Goal: Transaction & Acquisition: Purchase product/service

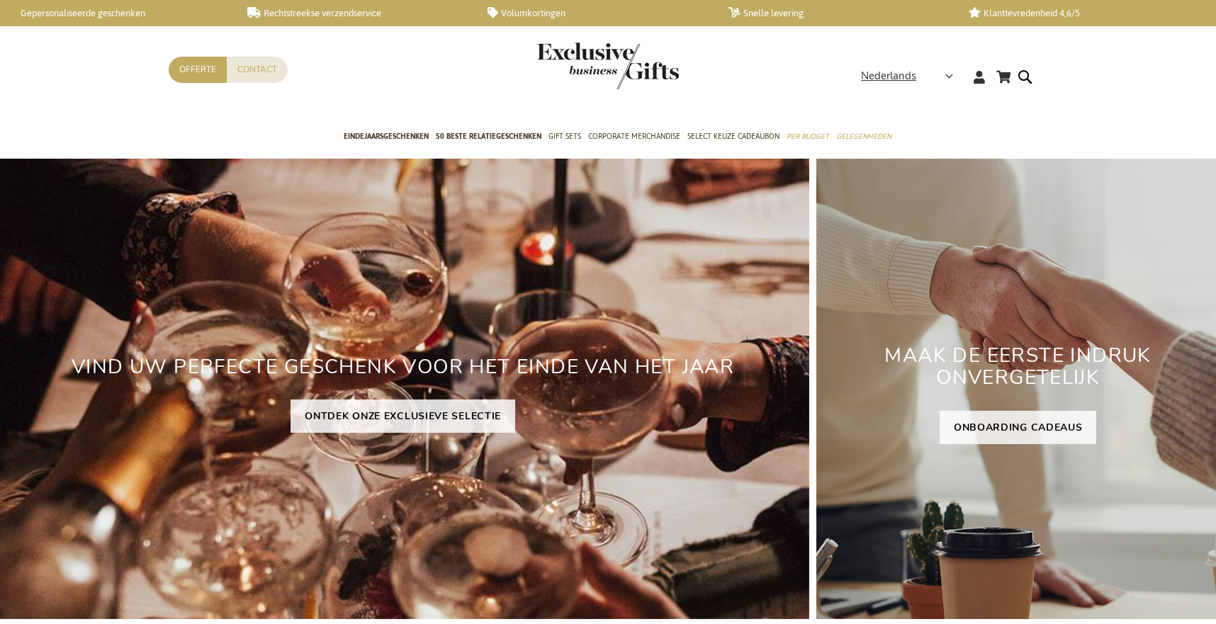
click at [1023, 77] on form "Search Search" at bounding box center [1029, 88] width 14 height 40
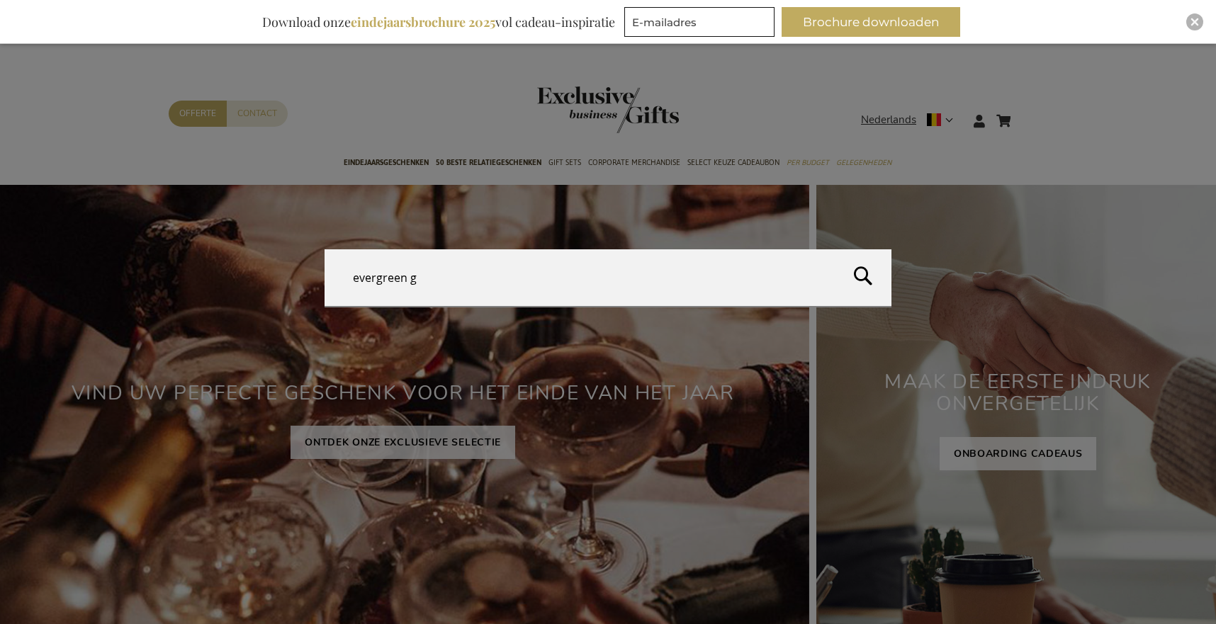
type input "evergreen go"
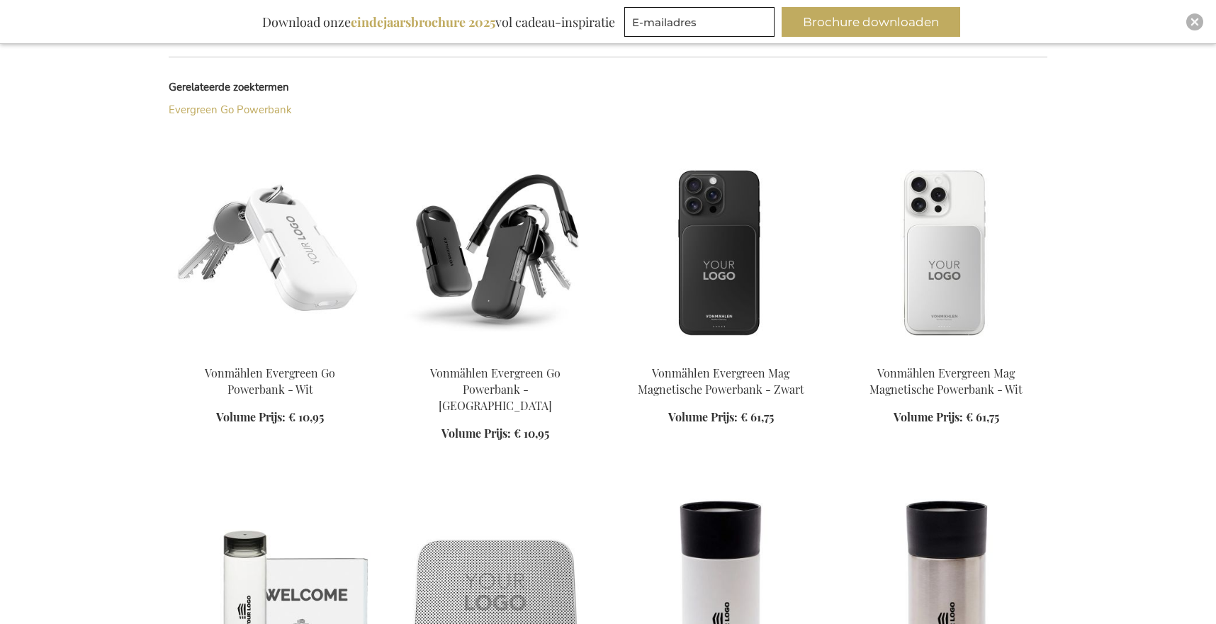
scroll to position [344, 0]
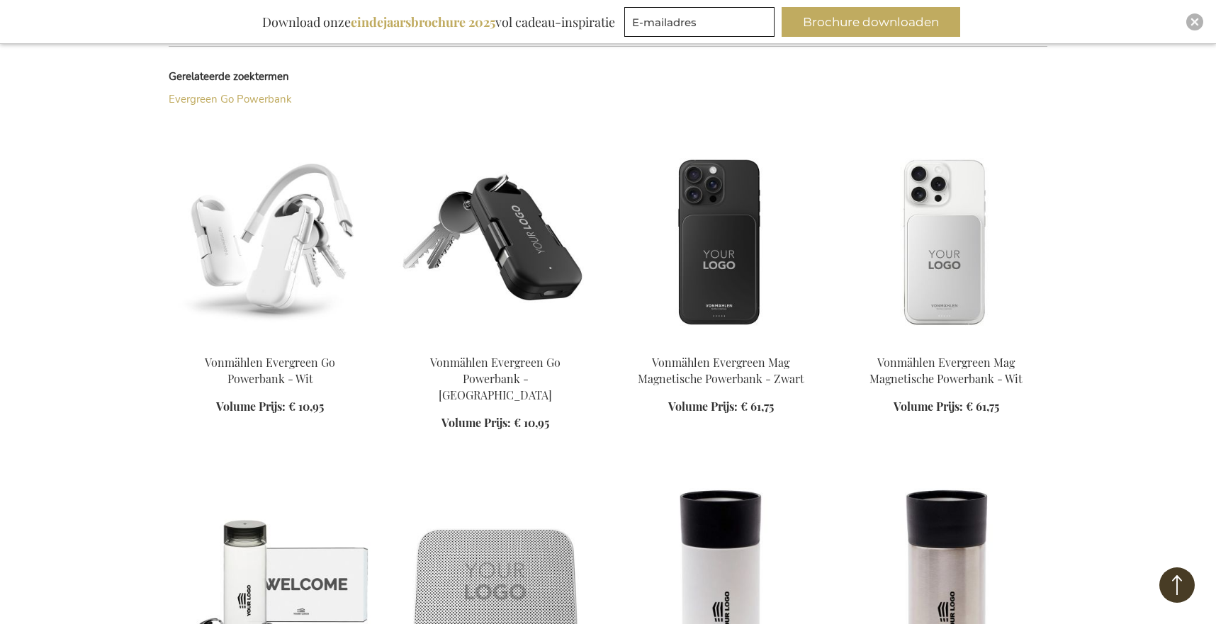
click at [293, 242] on img at bounding box center [270, 244] width 203 height 198
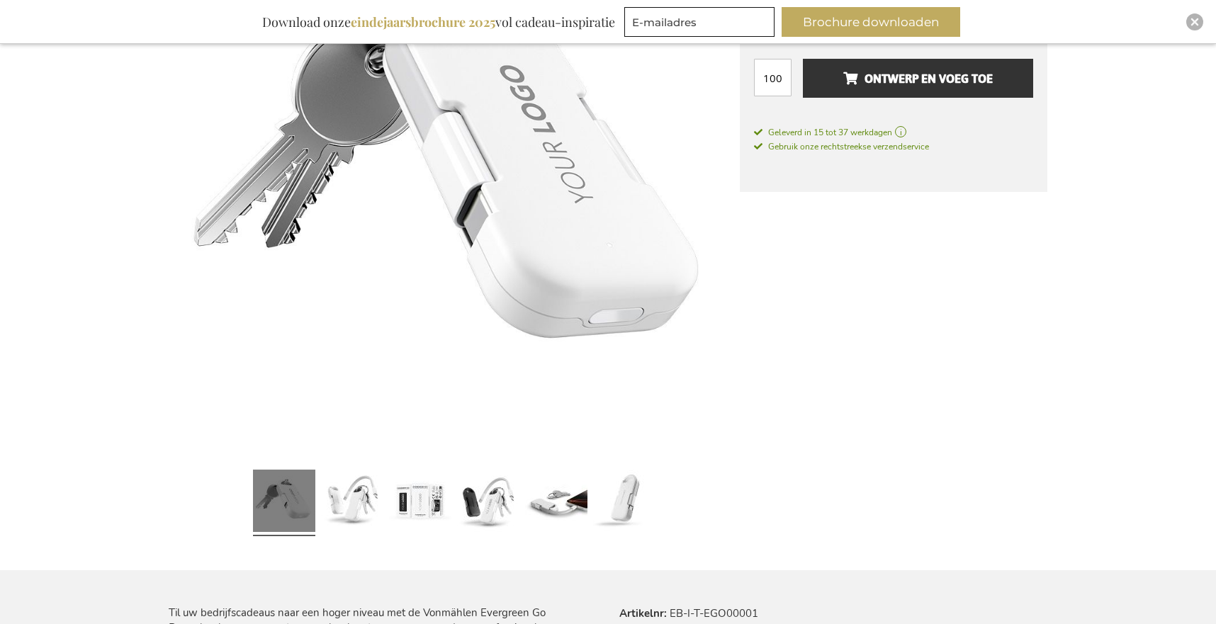
scroll to position [349, 0]
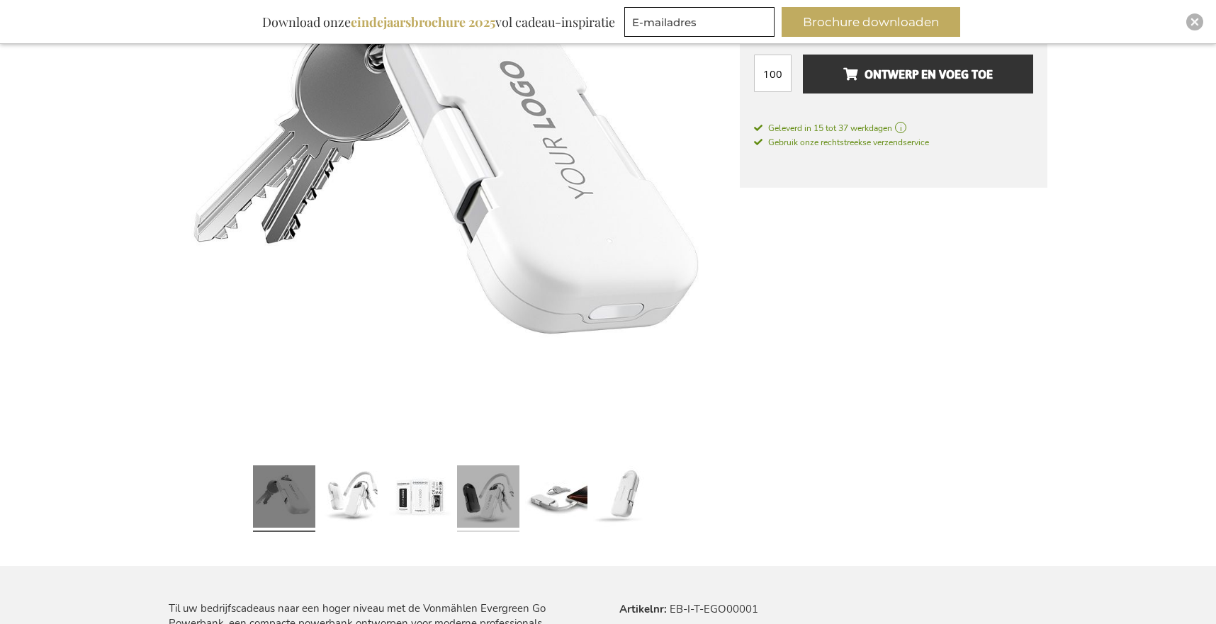
click at [505, 513] on link at bounding box center [488, 499] width 62 height 78
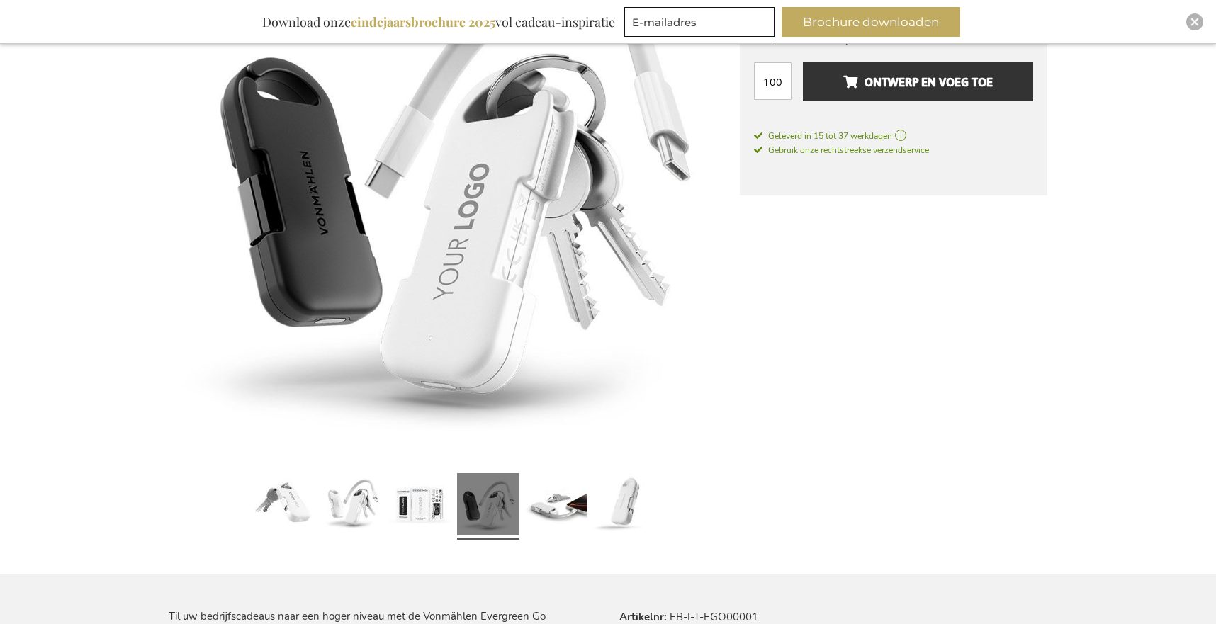
scroll to position [338, 0]
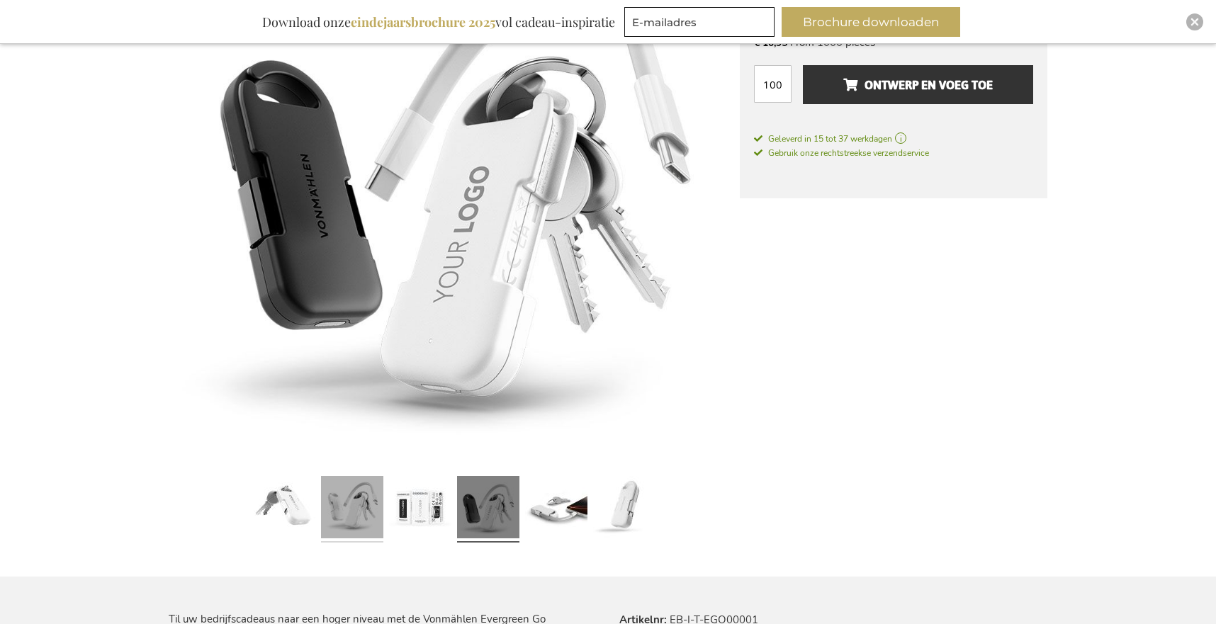
click at [352, 509] on link at bounding box center [352, 510] width 62 height 78
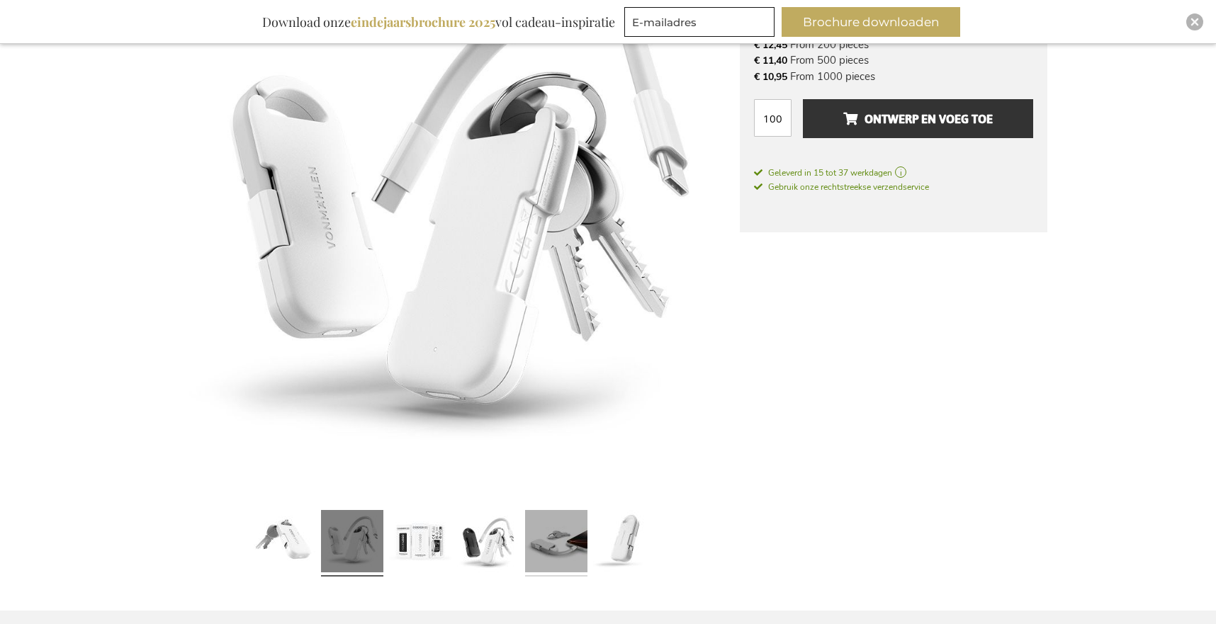
scroll to position [303, 0]
click at [565, 546] on link at bounding box center [556, 544] width 62 height 78
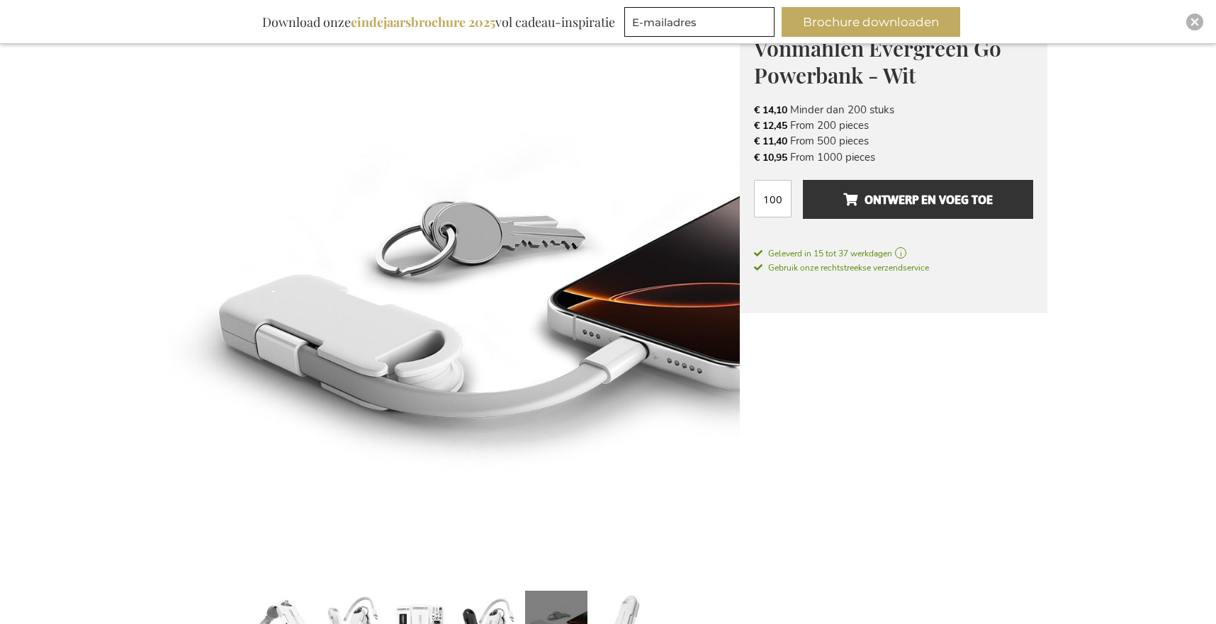
scroll to position [162, 0]
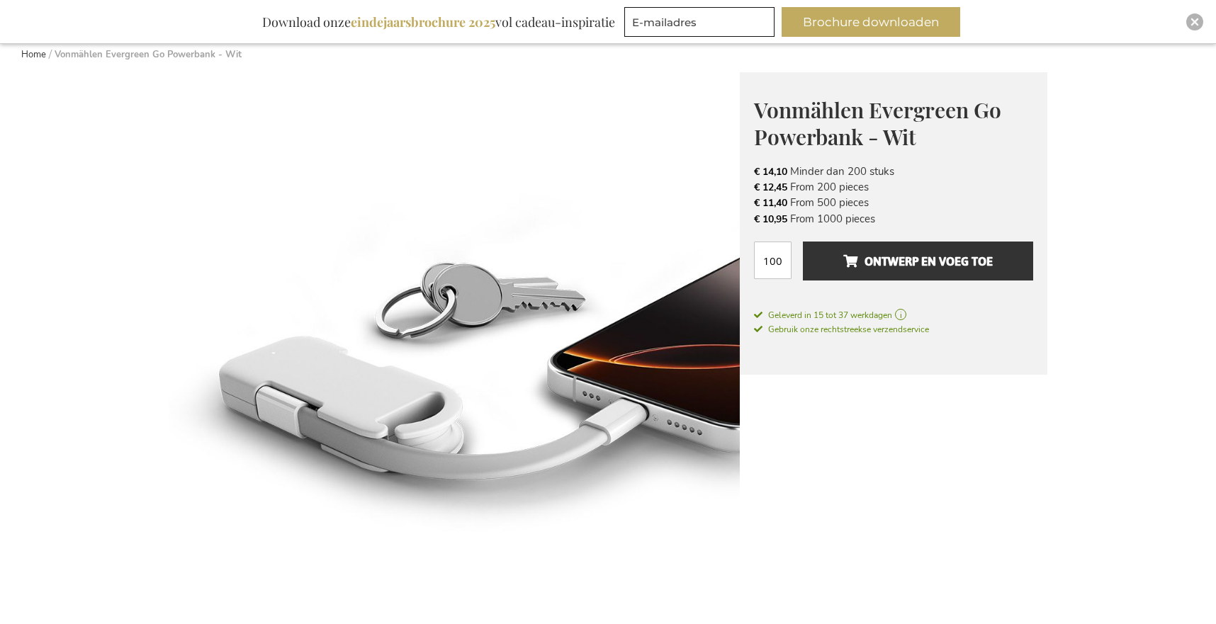
click at [685, 293] on img at bounding box center [454, 357] width 571 height 571
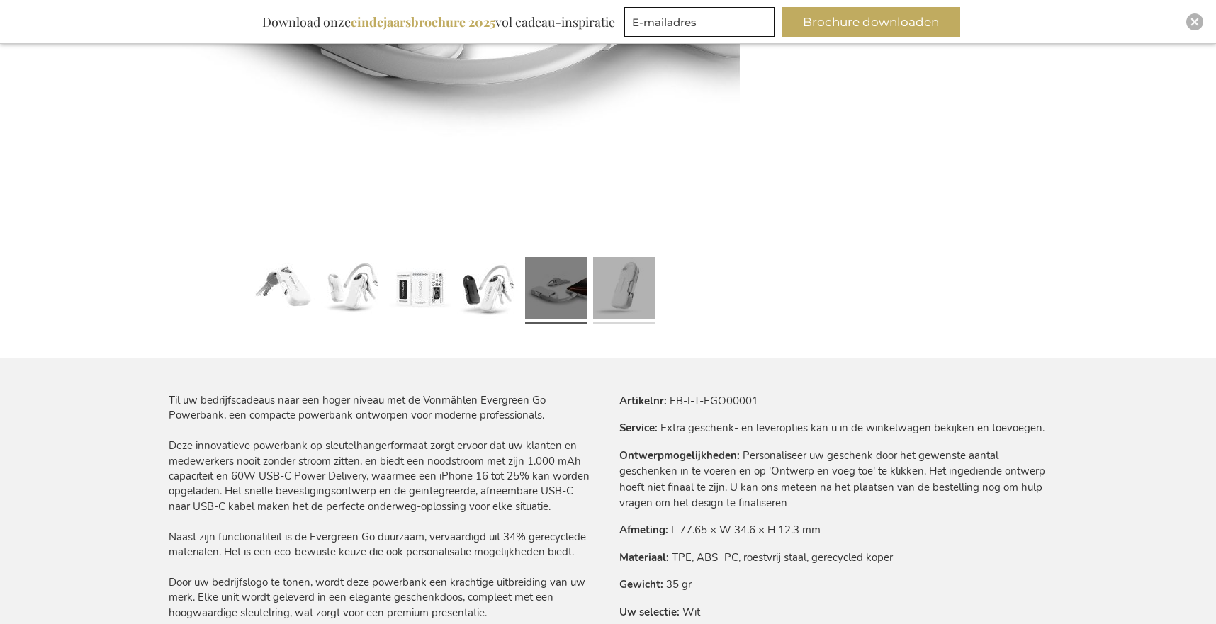
scroll to position [548, 0]
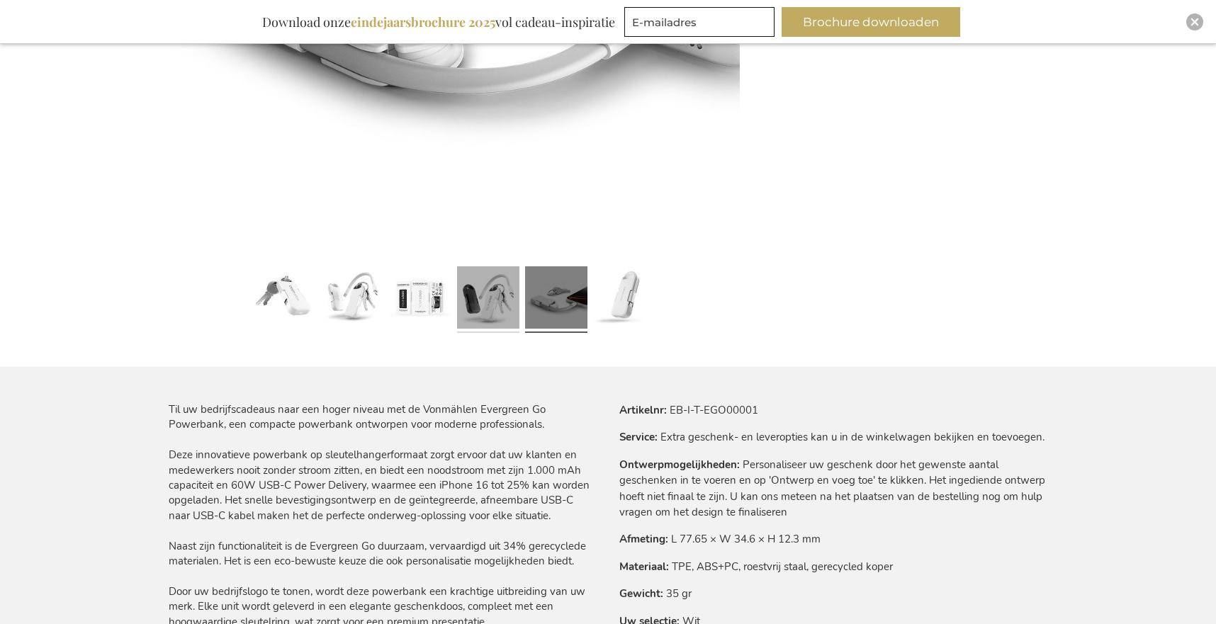
click at [502, 308] on link at bounding box center [488, 300] width 62 height 78
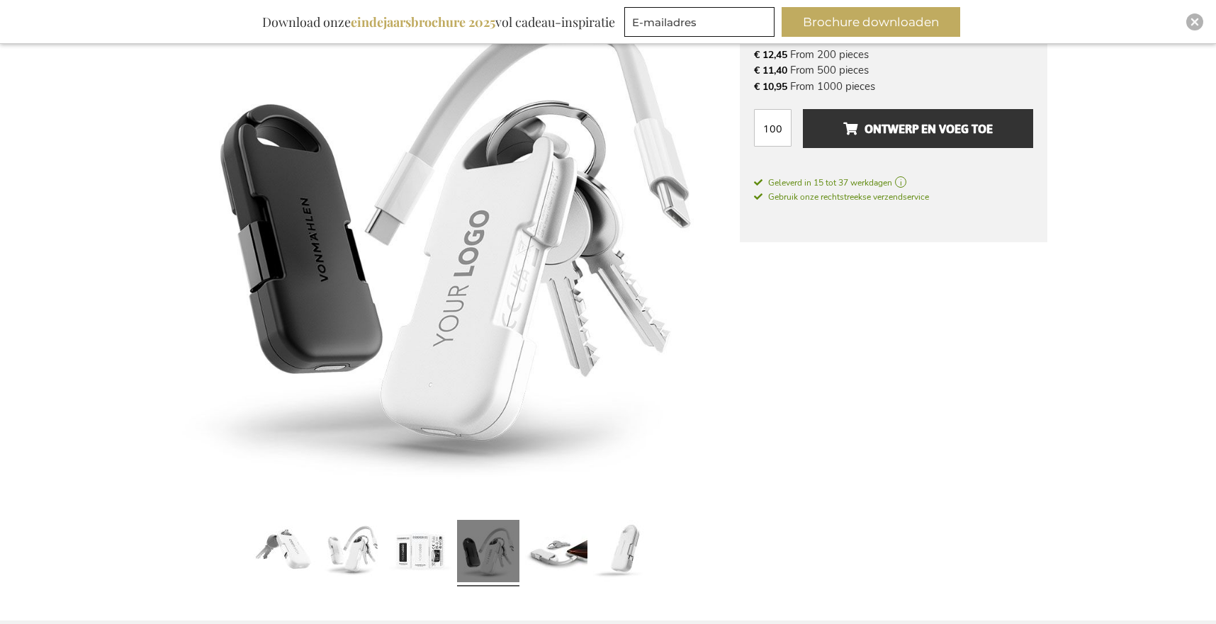
scroll to position [210, 0]
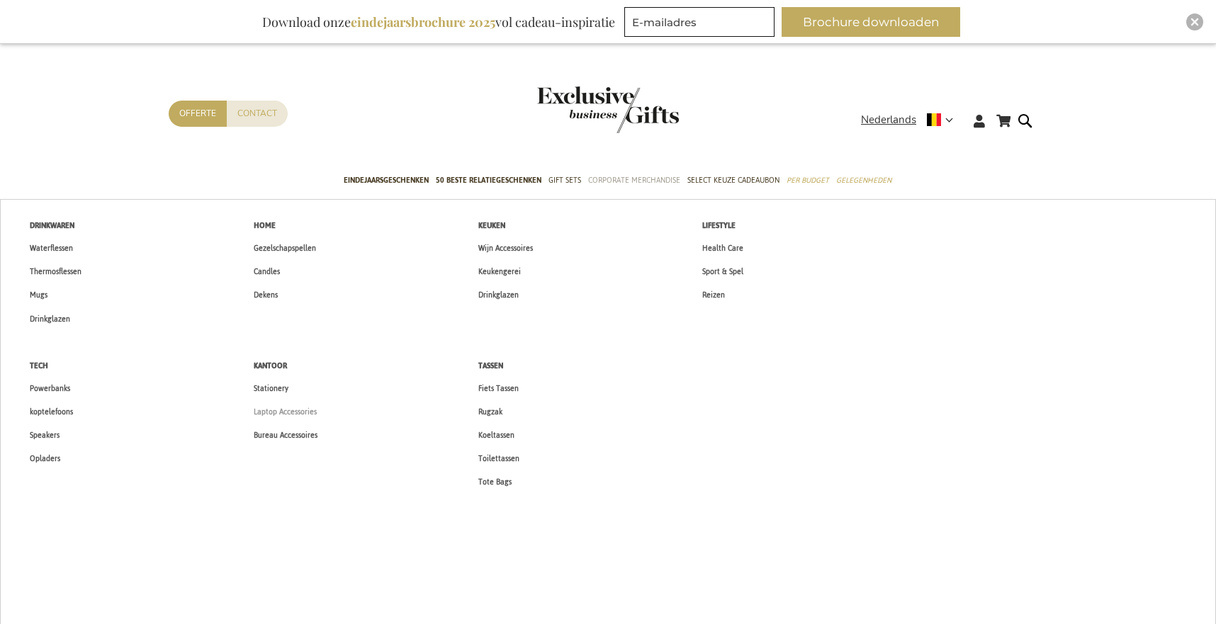
click at [300, 410] on span "Laptop Accessories" at bounding box center [285, 412] width 63 height 15
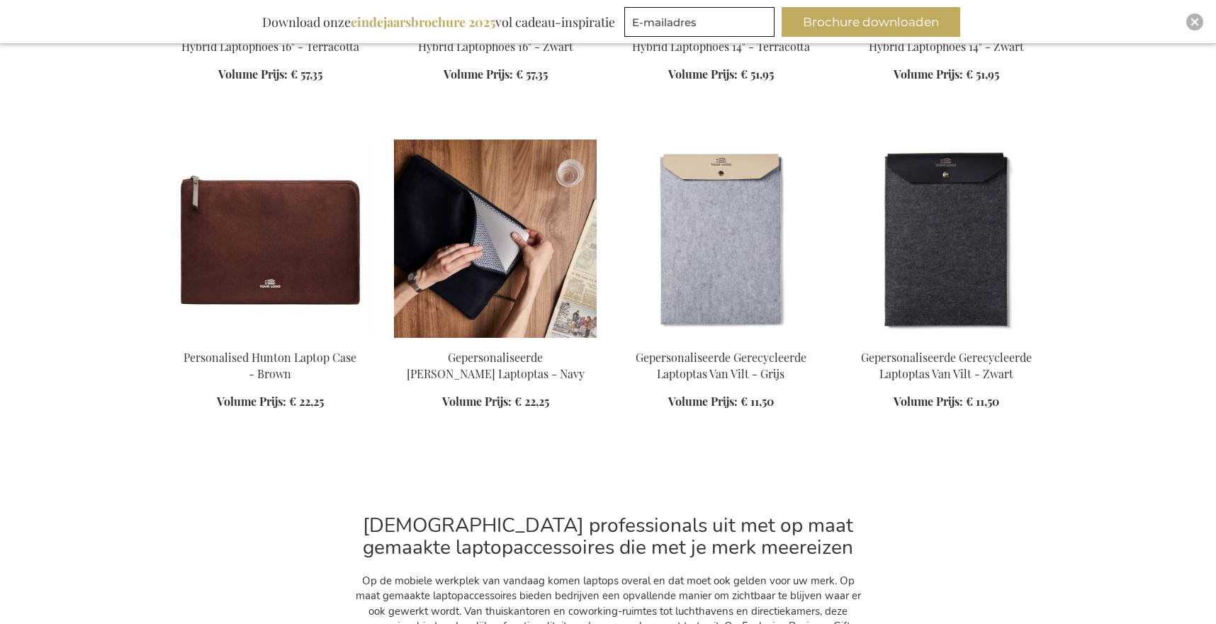
scroll to position [795, 0]
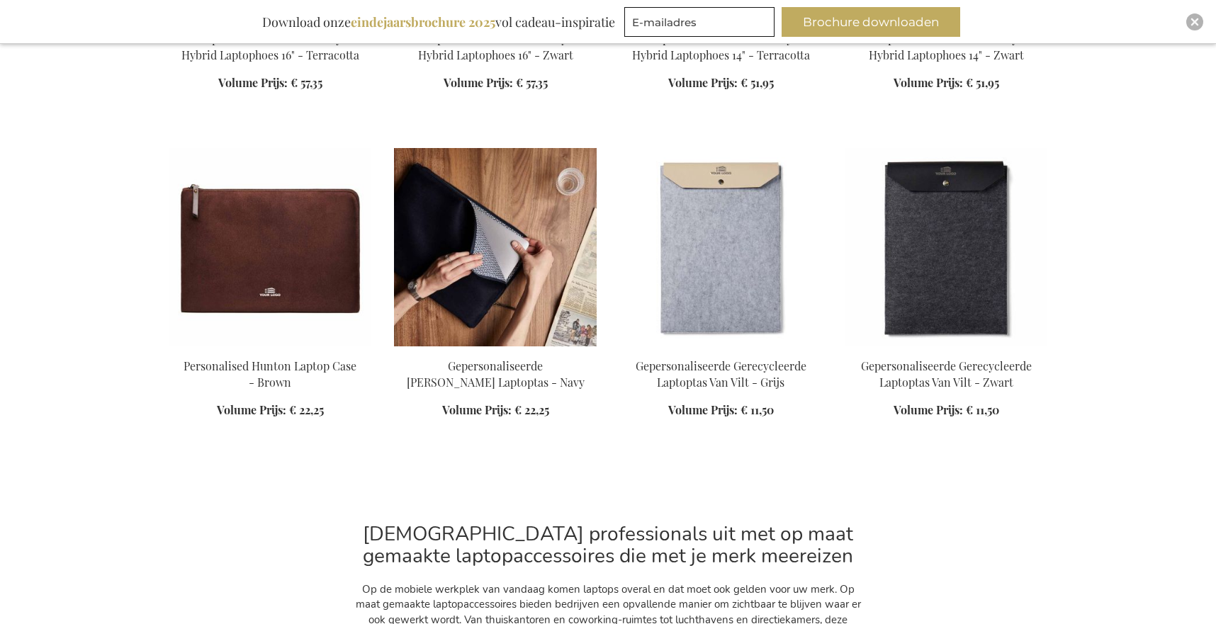
click at [520, 301] on img at bounding box center [495, 247] width 203 height 198
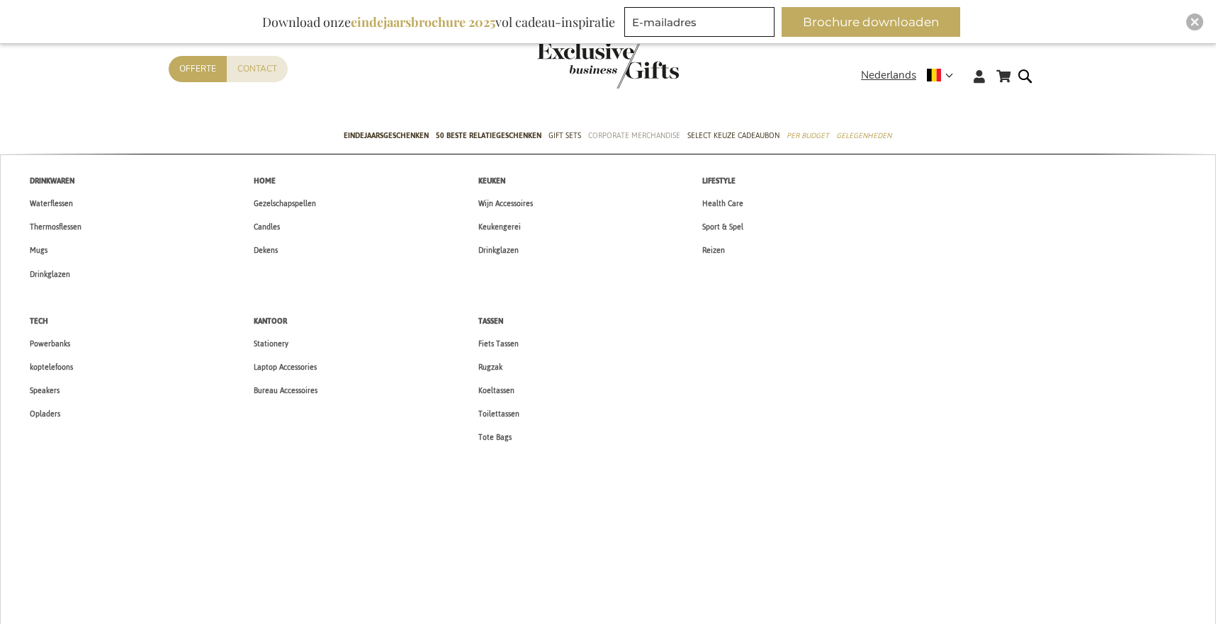
scroll to position [228, 0]
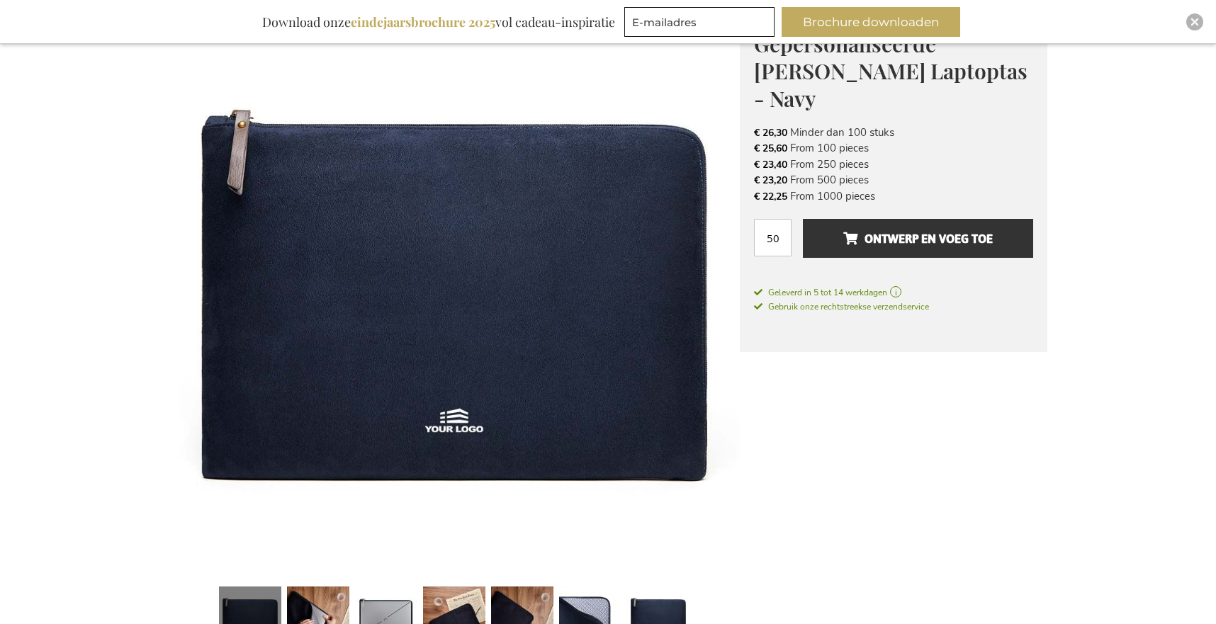
click at [413, 94] on img at bounding box center [454, 291] width 571 height 571
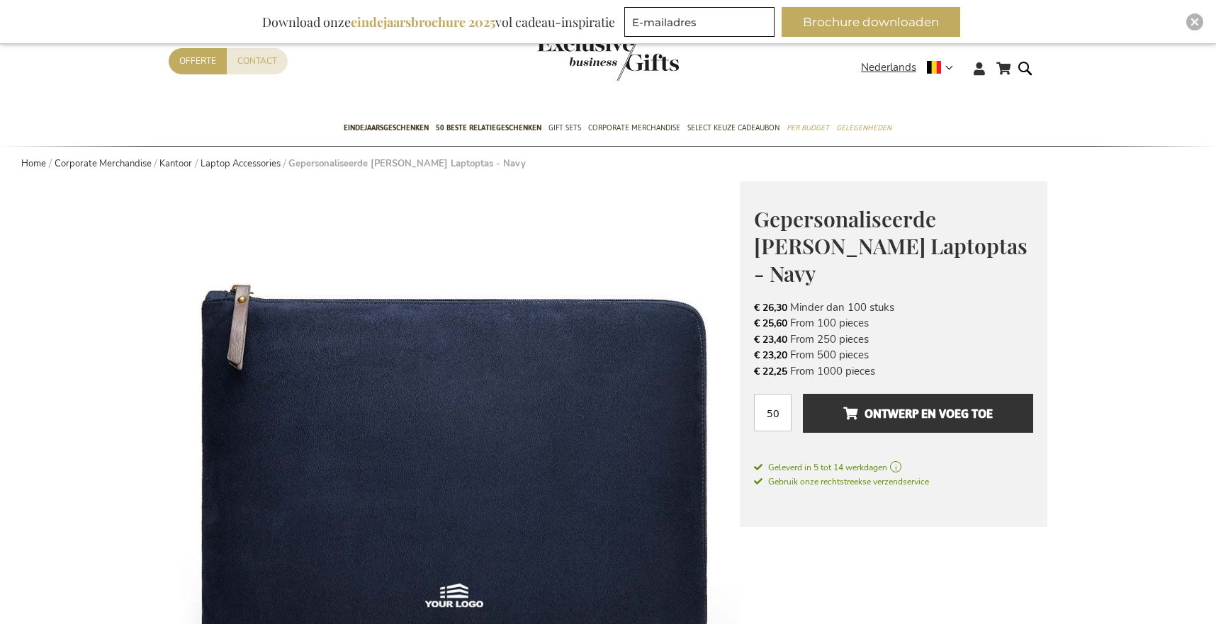
scroll to position [0, 0]
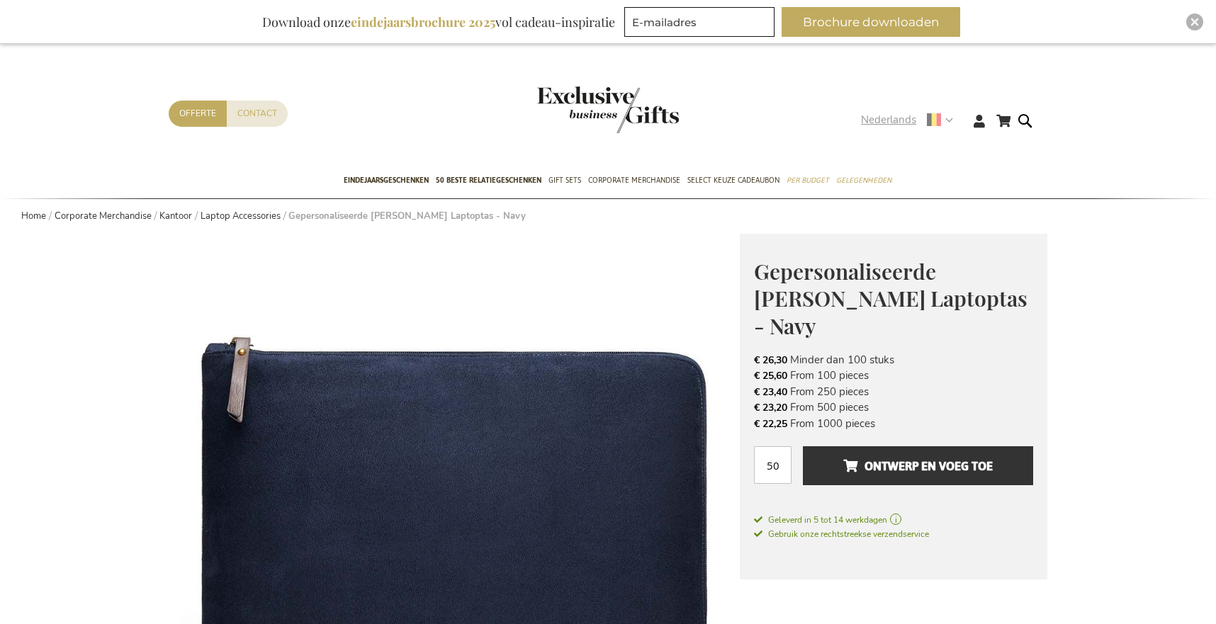
click at [880, 122] on span "Nederlands" at bounding box center [888, 120] width 55 height 16
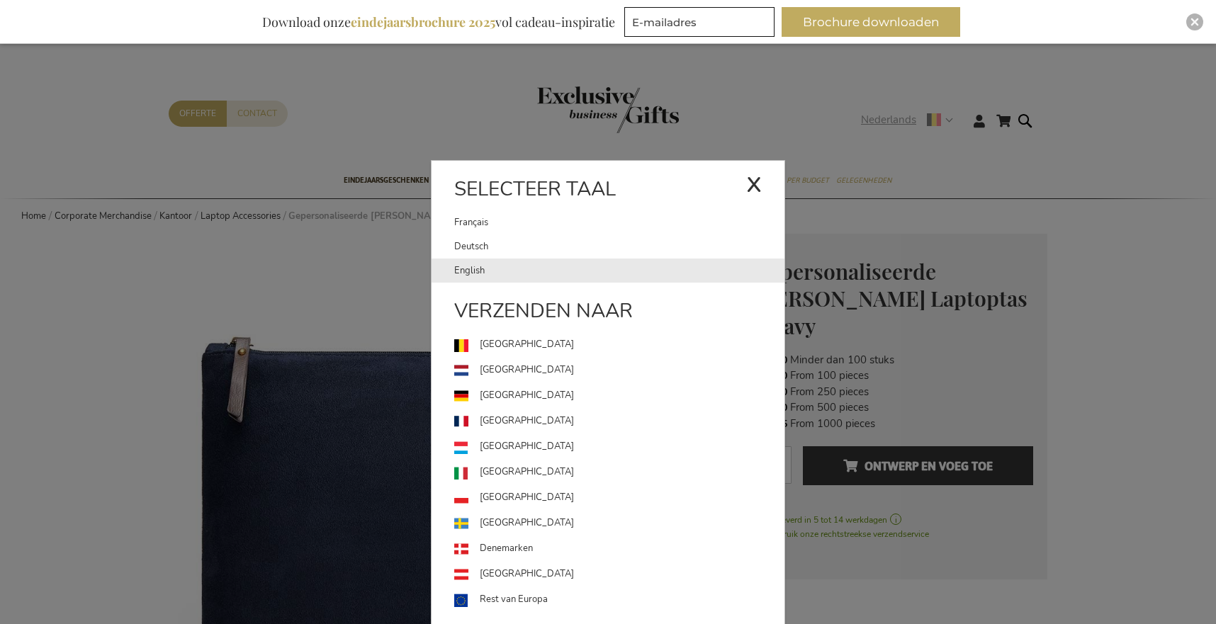
click at [503, 273] on link "English" at bounding box center [619, 271] width 330 height 24
